Goal: Task Accomplishment & Management: Use online tool/utility

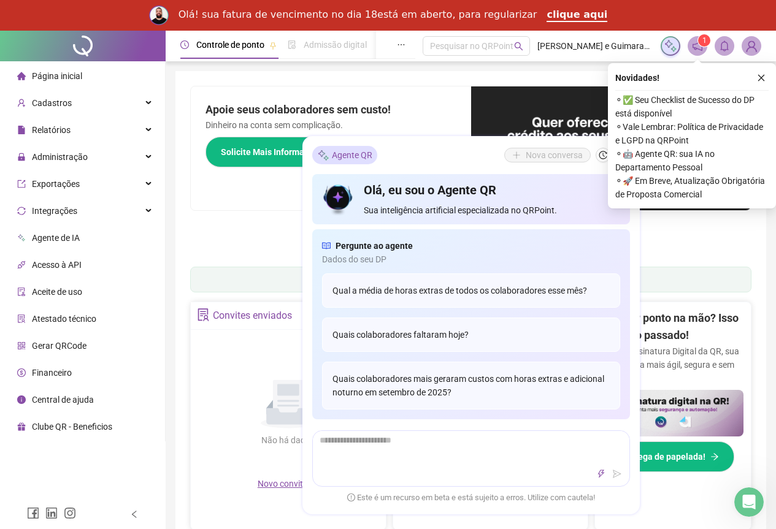
click at [440, 101] on h2 "Apoie seus colaboradores sem custo!" at bounding box center [330, 109] width 251 height 17
click at [760, 77] on icon "close" at bounding box center [761, 78] width 7 height 7
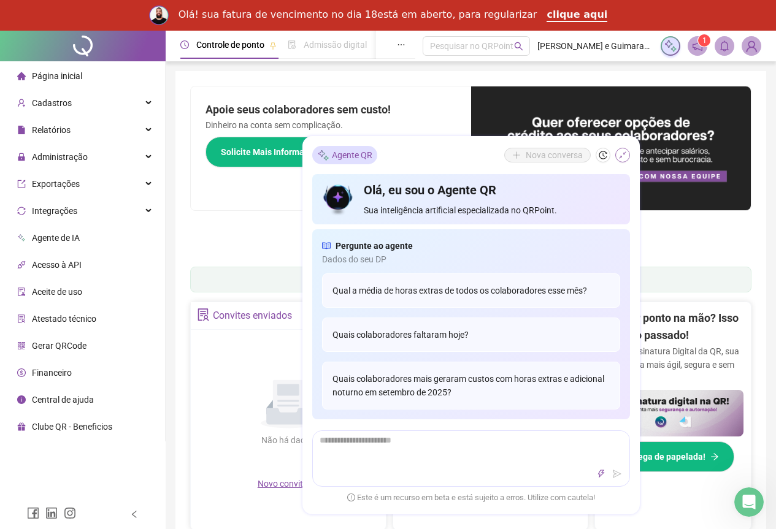
click at [618, 154] on icon "shrink" at bounding box center [622, 155] width 9 height 9
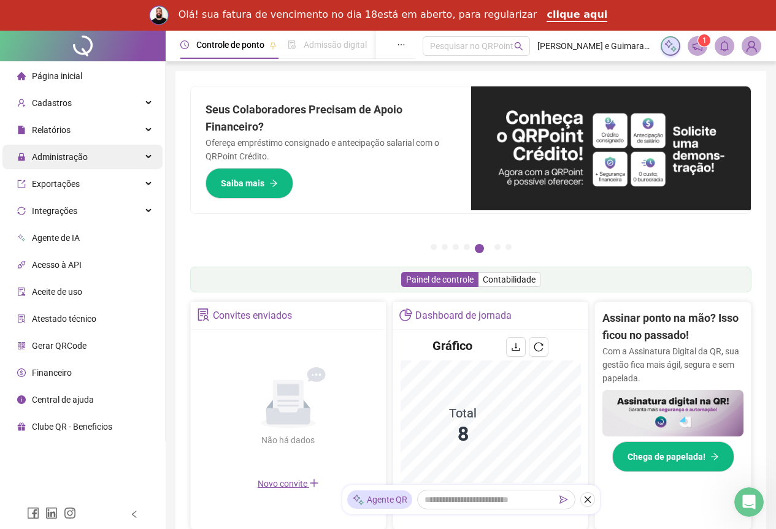
click at [104, 159] on div "Administração" at bounding box center [82, 157] width 160 height 25
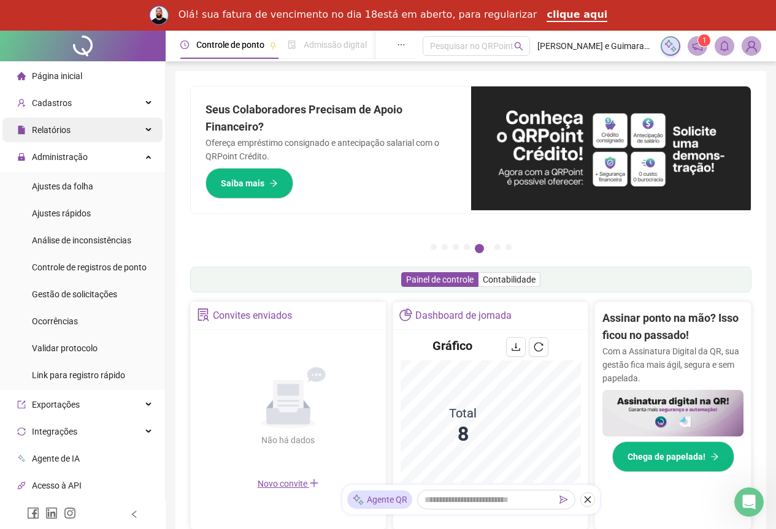
click at [122, 125] on div "Relatórios" at bounding box center [82, 130] width 160 height 25
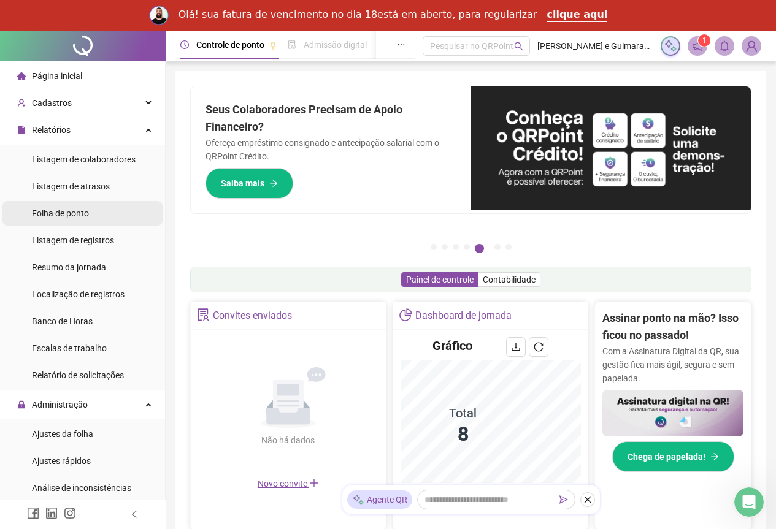
click at [102, 205] on li "Folha de ponto" at bounding box center [82, 213] width 160 height 25
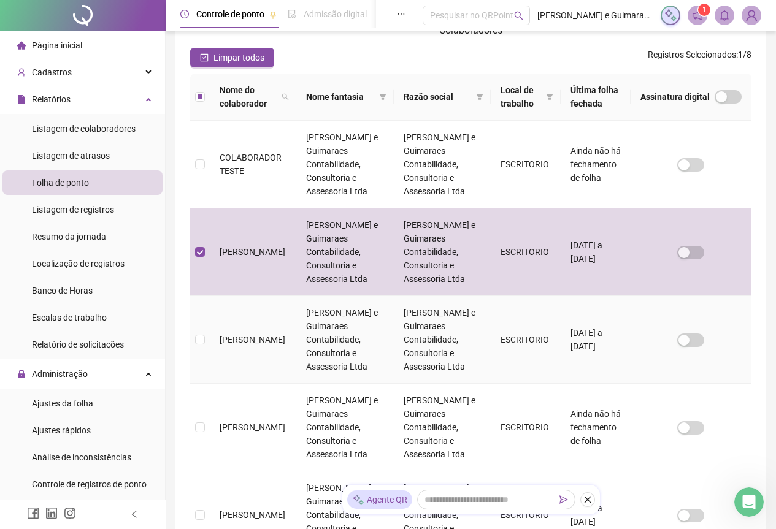
scroll to position [31, 0]
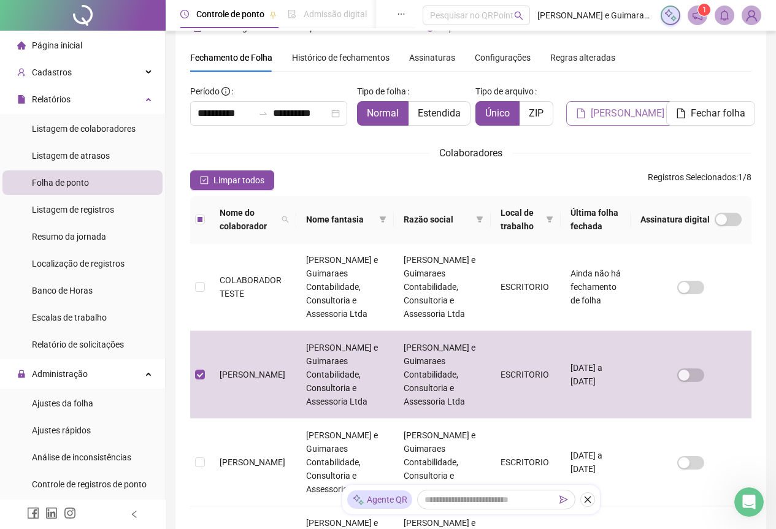
click at [629, 111] on span "[PERSON_NAME]" at bounding box center [627, 113] width 74 height 15
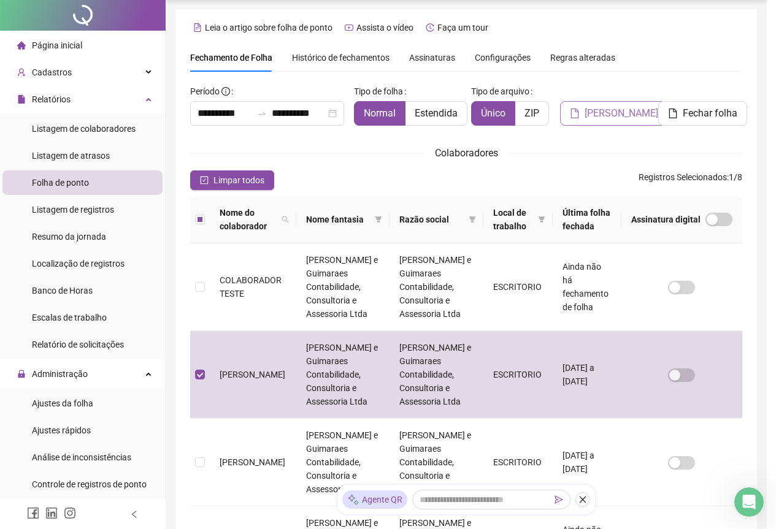
scroll to position [0, 0]
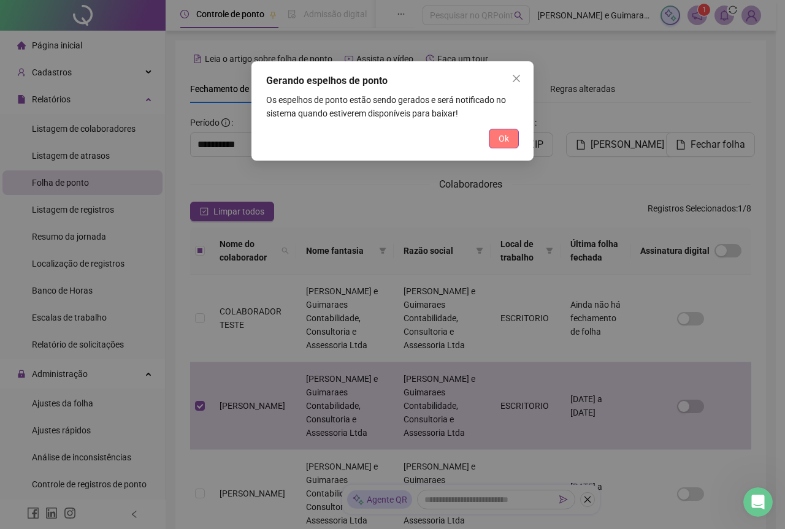
click at [511, 139] on button "Ok" at bounding box center [504, 139] width 30 height 20
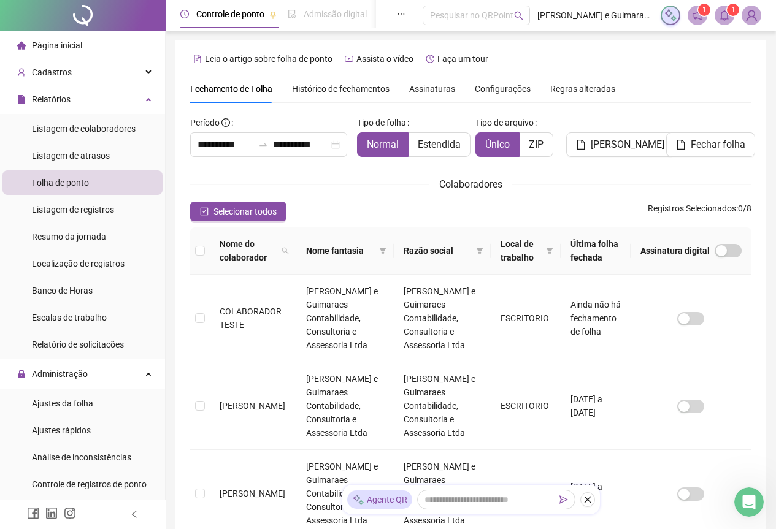
click at [721, 13] on icon "bell" at bounding box center [724, 15] width 9 height 11
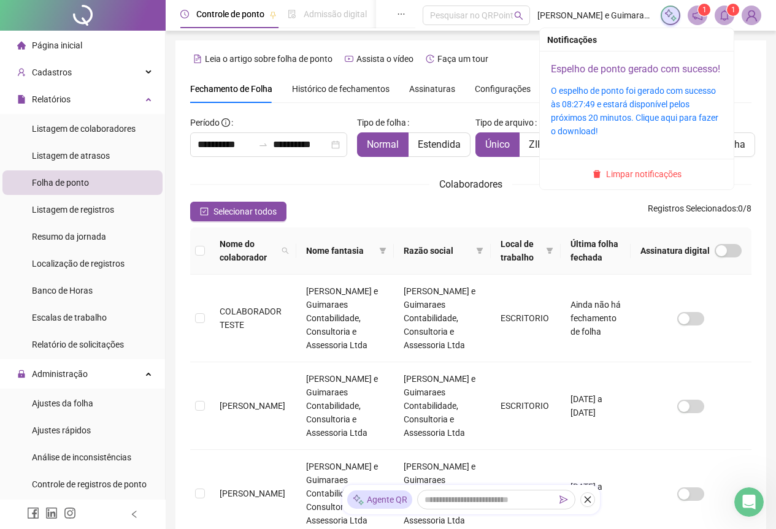
click at [586, 72] on link "Espelho de ponto gerado com sucesso!" at bounding box center [635, 69] width 169 height 12
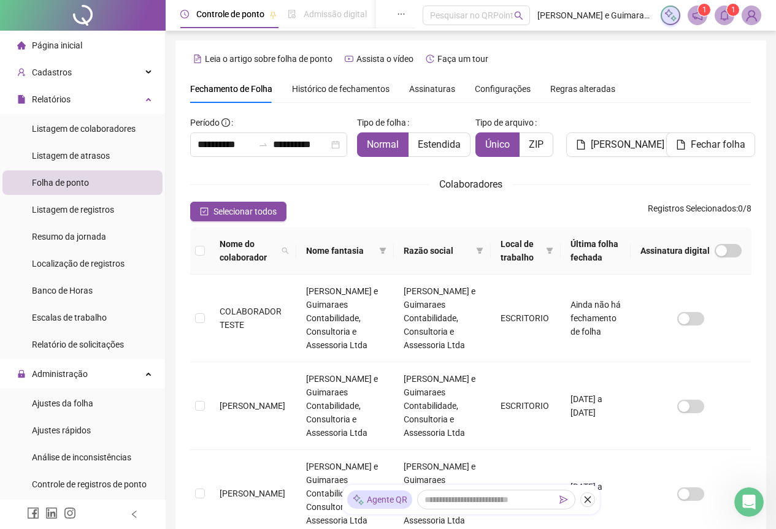
click at [692, 20] on icon "notification" at bounding box center [697, 15] width 11 height 11
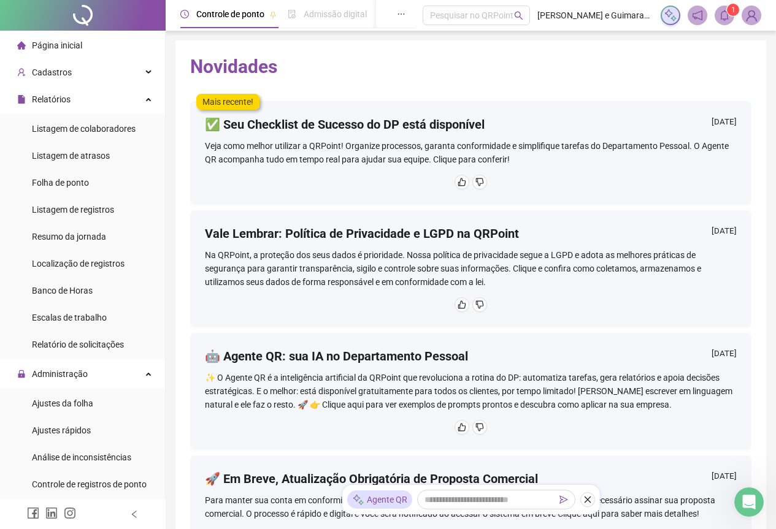
click at [731, 14] on span "1" at bounding box center [733, 10] width 4 height 9
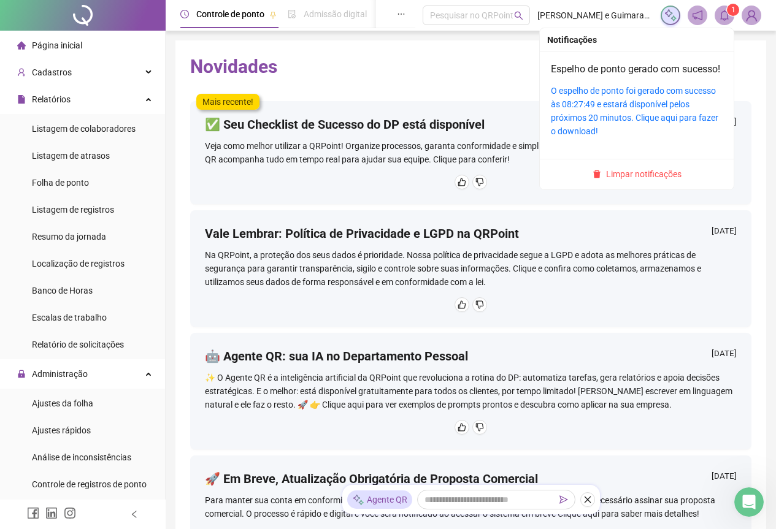
click at [720, 17] on icon "bell" at bounding box center [724, 15] width 11 height 11
